Goal: Information Seeking & Learning: Check status

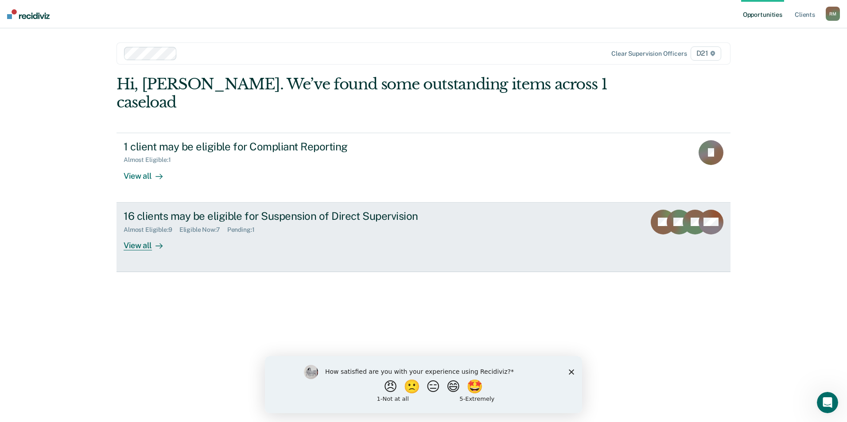
click at [312, 210] on div "16 clients may be eligible for Suspension of Direct Supervision" at bounding box center [279, 216] width 311 height 13
